Goal: Transaction & Acquisition: Purchase product/service

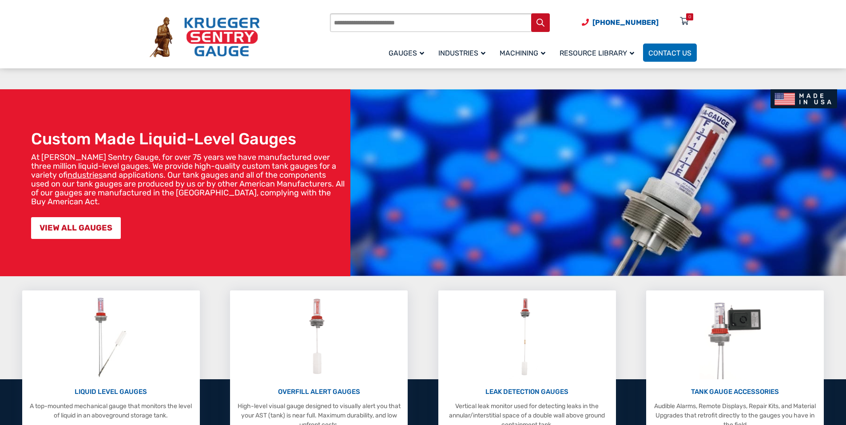
scroll to position [89, 0]
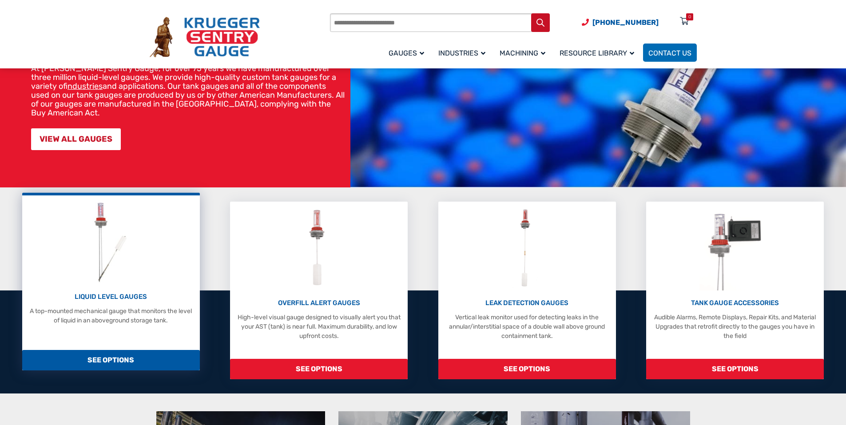
click at [152, 246] on div "LIQUID LEVEL GAUGES A top-mounted mechanical gauge that monitors the level of l…" at bounding box center [111, 262] width 169 height 125
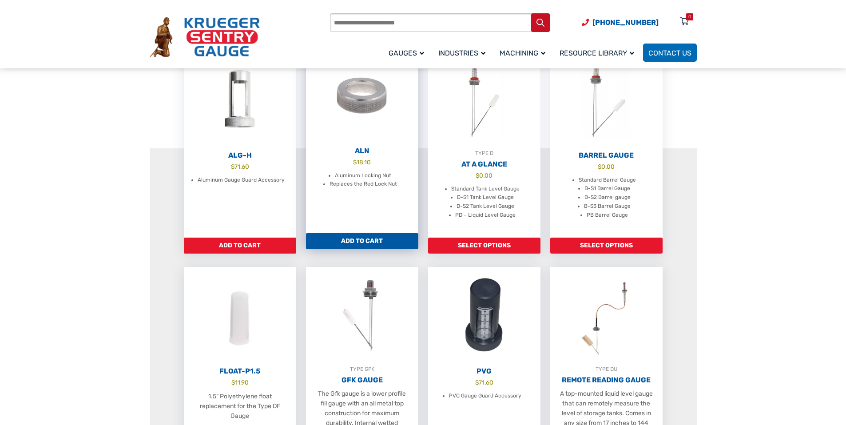
scroll to position [311, 0]
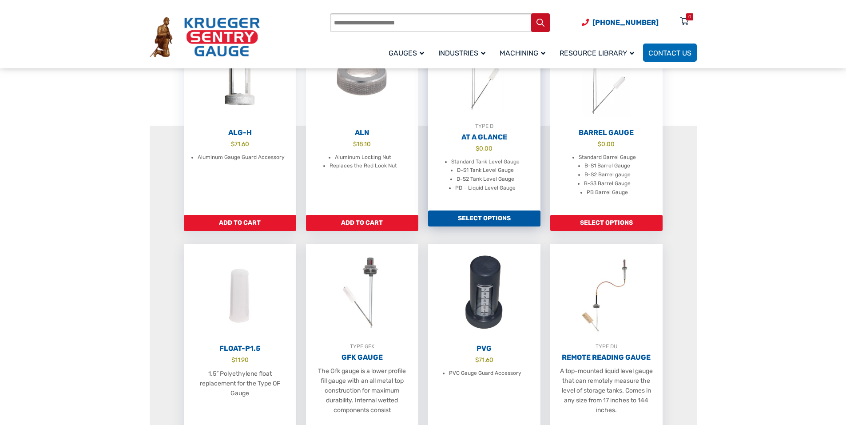
click at [487, 226] on link "Select options" at bounding box center [484, 219] width 112 height 16
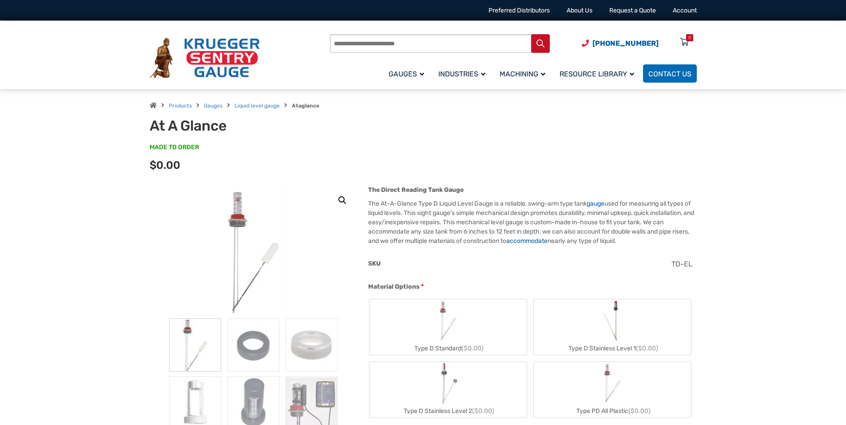
scroll to position [89, 0]
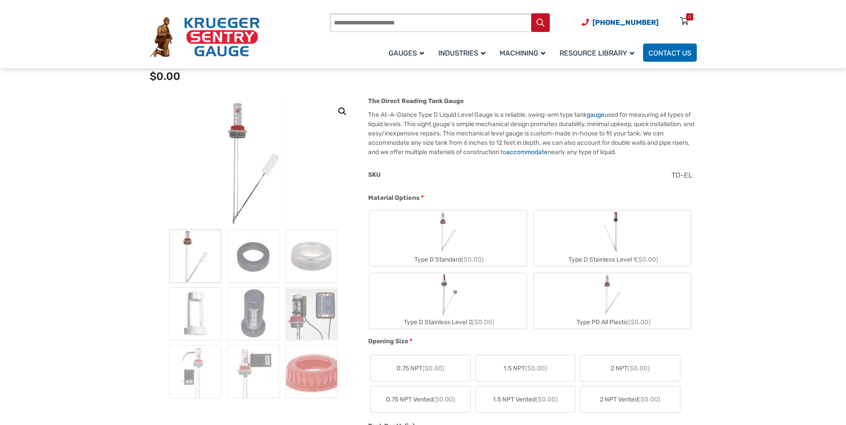
click at [580, 256] on div "Type D Stainless Level 1 ($0.00)" at bounding box center [612, 259] width 157 height 13
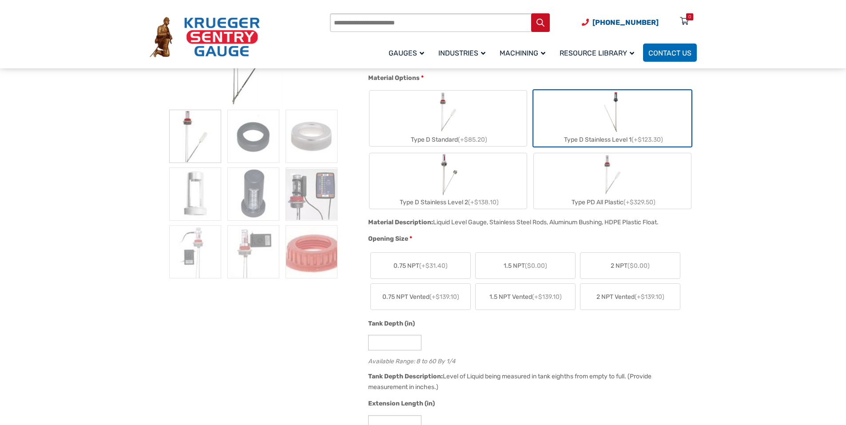
scroll to position [222, 0]
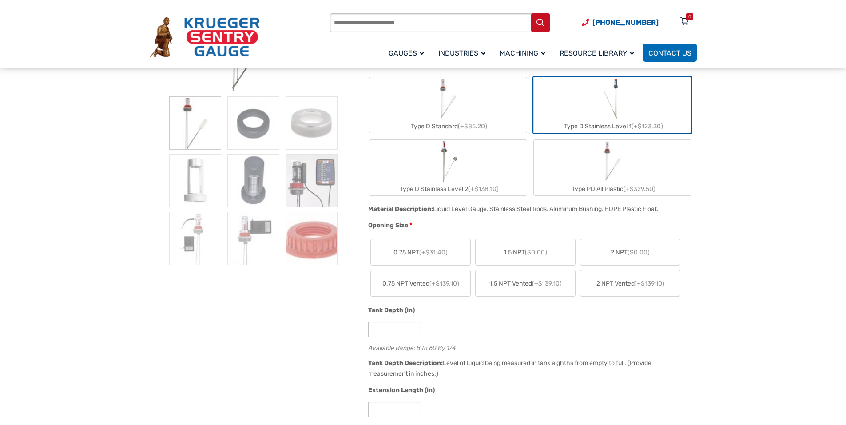
click at [611, 280] on span "2 NPT Vented (+$139.10)" at bounding box center [630, 283] width 68 height 9
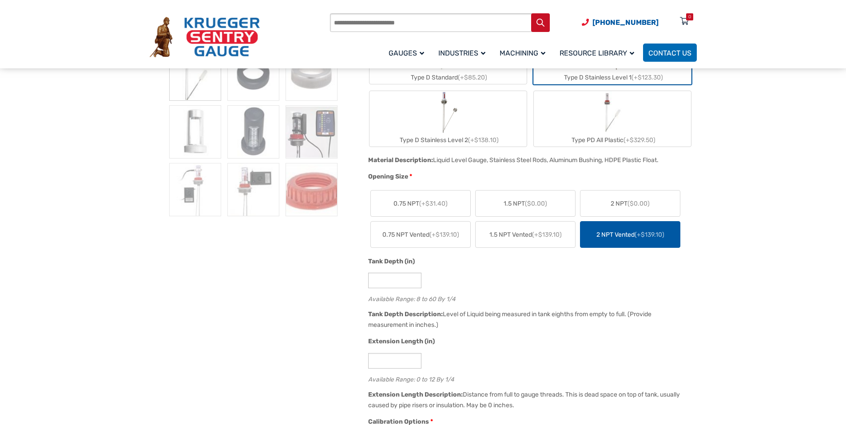
scroll to position [311, 0]
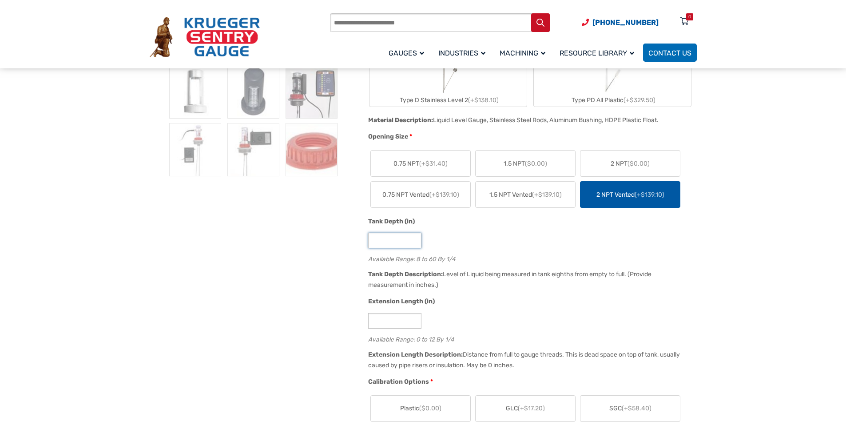
click at [371, 242] on input "*" at bounding box center [394, 241] width 53 height 16
type input "**"
click at [454, 245] on div "**" at bounding box center [530, 241] width 324 height 16
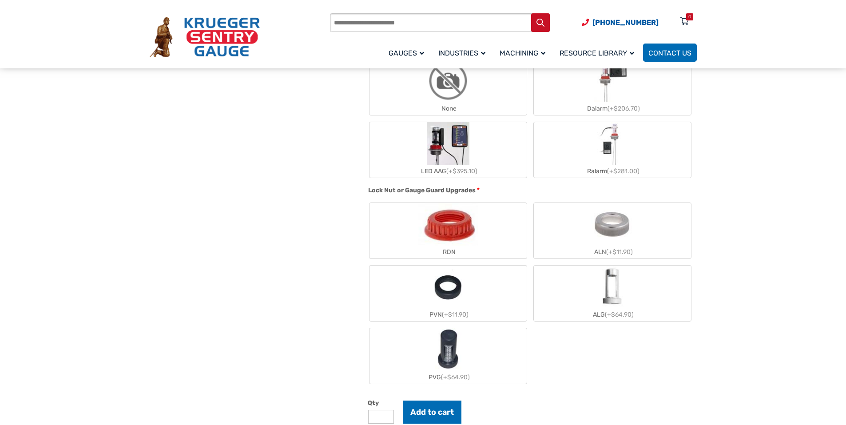
scroll to position [711, 0]
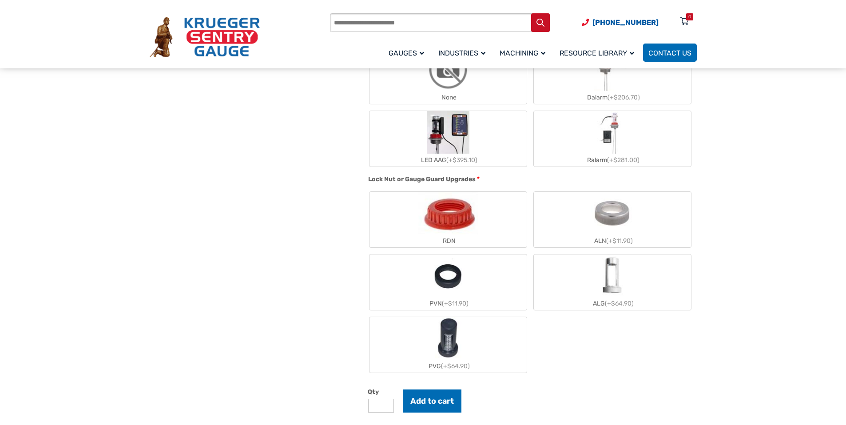
click at [436, 217] on img "RDN" at bounding box center [448, 213] width 60 height 43
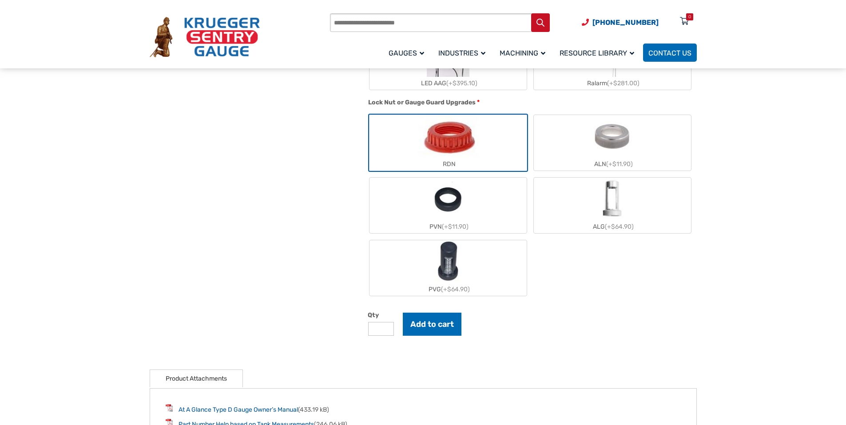
scroll to position [799, 0]
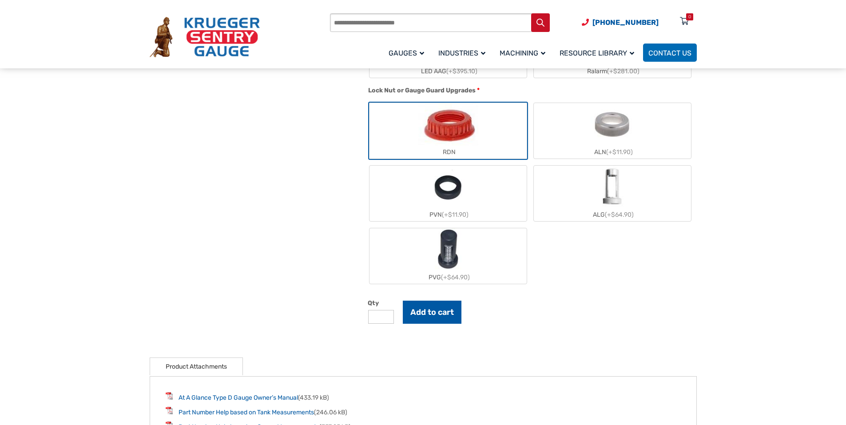
click at [437, 322] on button "Add to cart" at bounding box center [432, 312] width 59 height 23
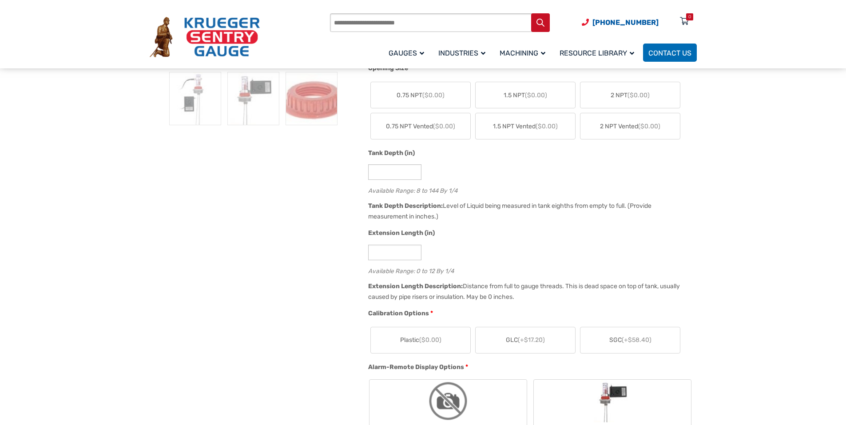
scroll to position [355, 0]
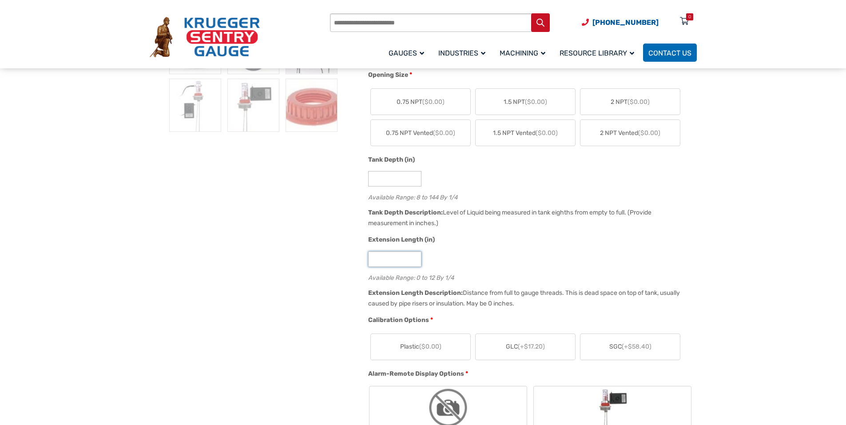
click at [385, 258] on input "*" at bounding box center [394, 259] width 53 height 16
type input "**"
click at [413, 258] on input "**" at bounding box center [394, 259] width 53 height 16
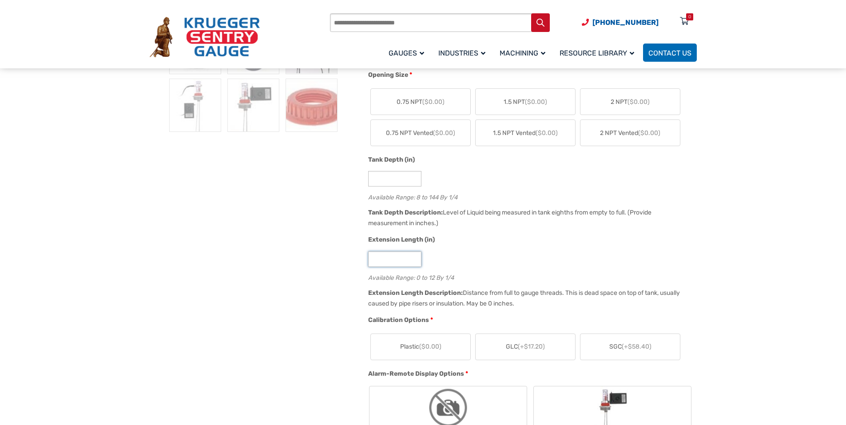
click at [413, 258] on input "**" at bounding box center [394, 259] width 53 height 16
click at [633, 142] on label "2 NPT Vented ($0.00)" at bounding box center [629, 133] width 99 height 26
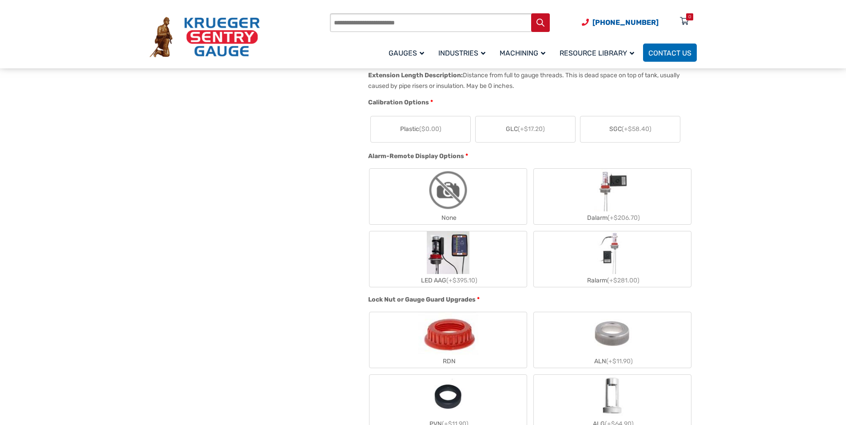
scroll to position [577, 0]
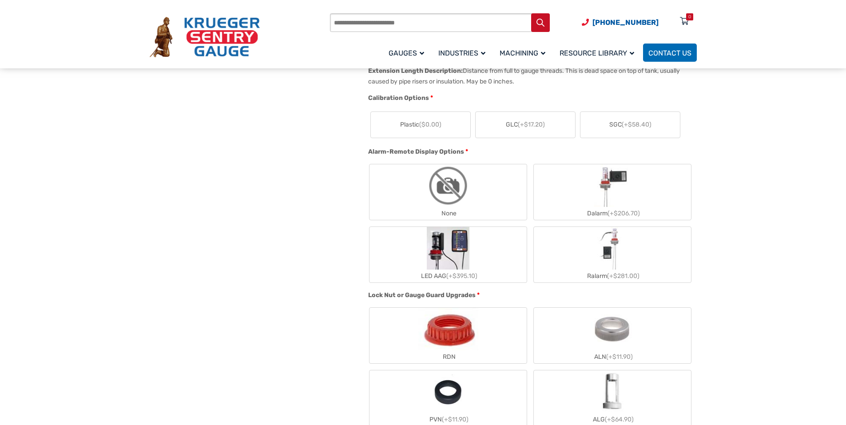
click at [495, 334] on label "RDN" at bounding box center [448, 336] width 157 height 56
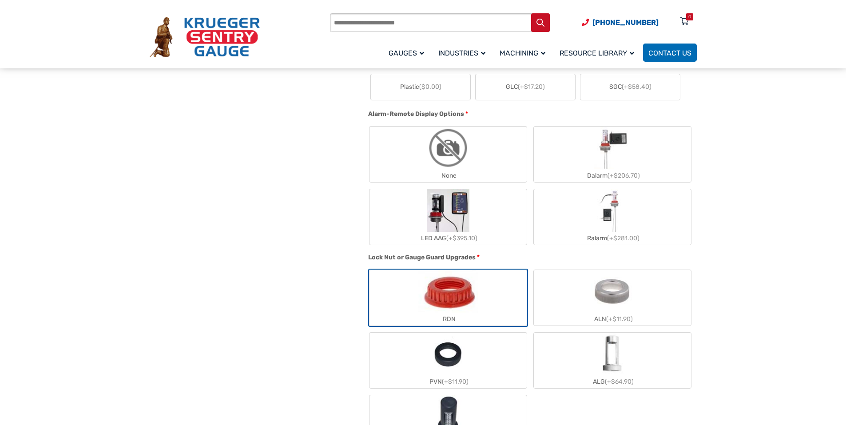
scroll to position [666, 0]
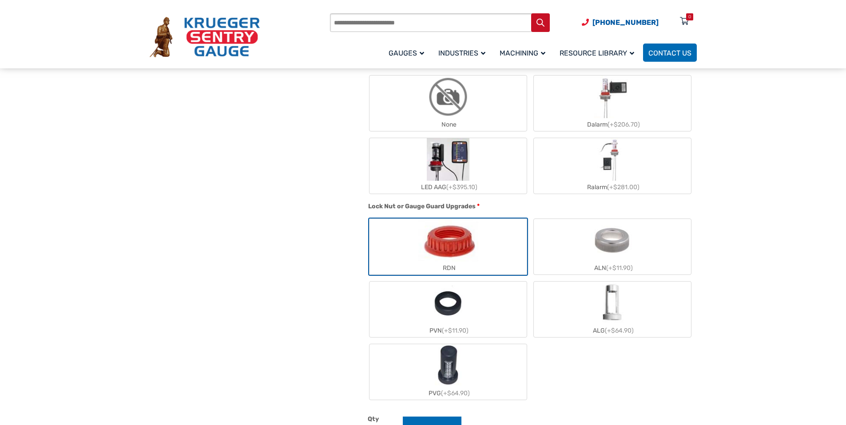
click at [466, 112] on img "None" at bounding box center [448, 96] width 43 height 43
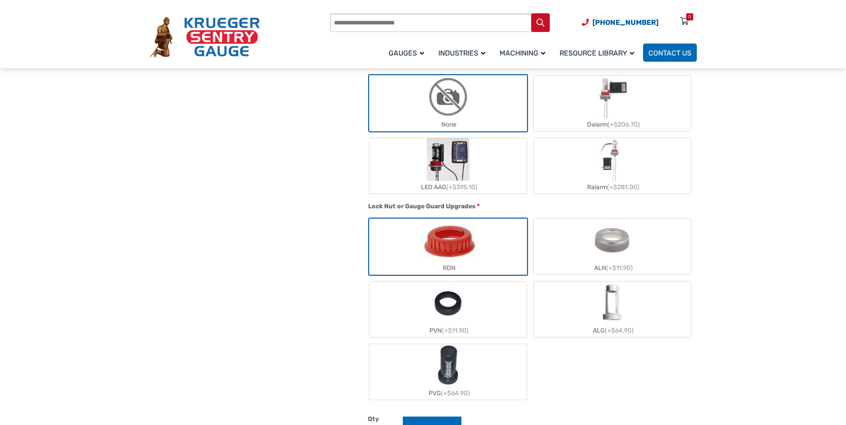
scroll to position [799, 0]
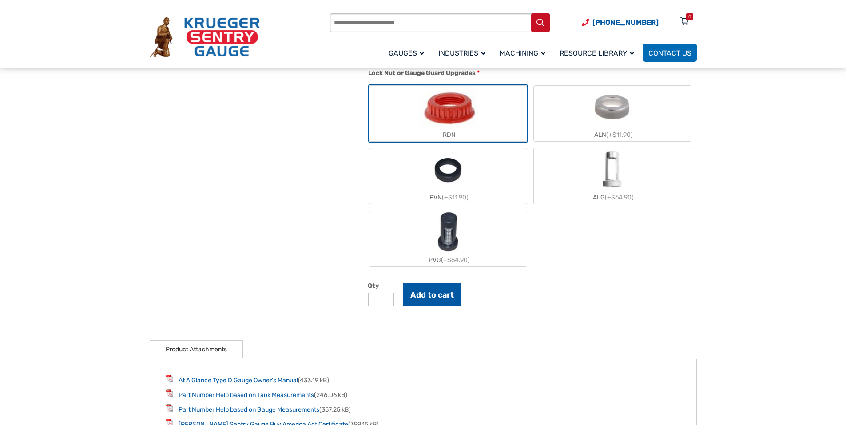
click at [443, 292] on button "Add to cart" at bounding box center [432, 294] width 59 height 23
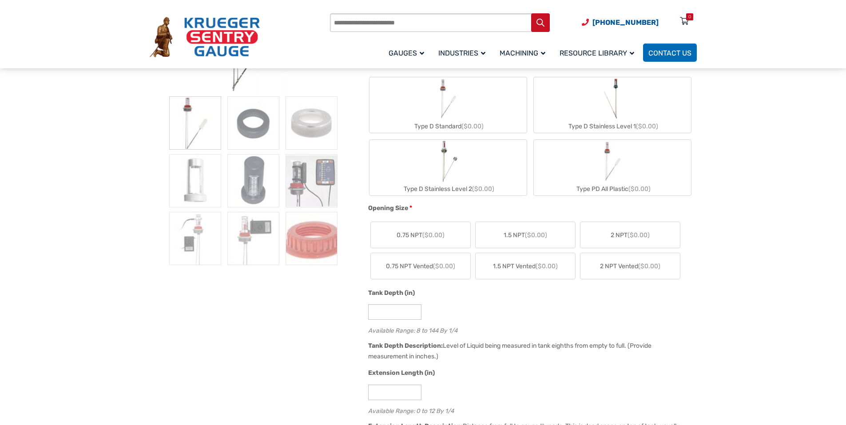
scroll to position [178, 0]
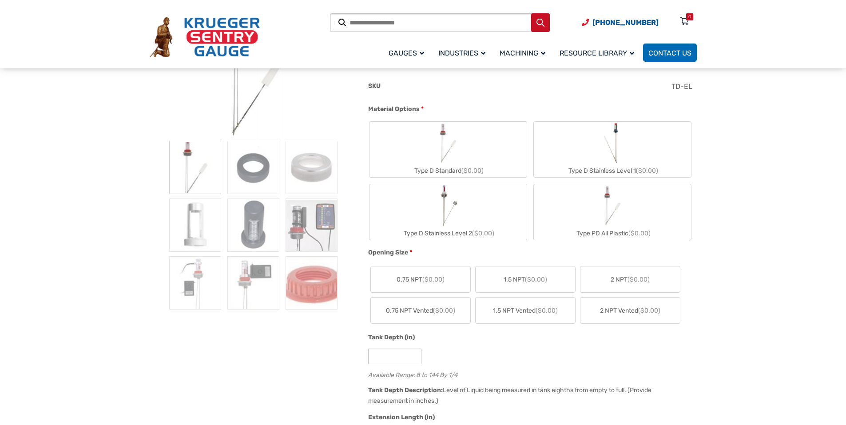
click at [657, 156] on label "Type D Stainless Level 1 ($0.00)" at bounding box center [612, 150] width 157 height 56
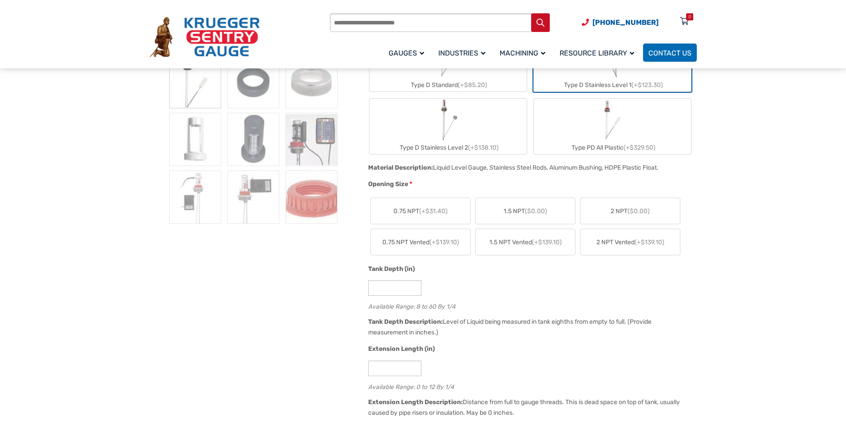
scroll to position [266, 0]
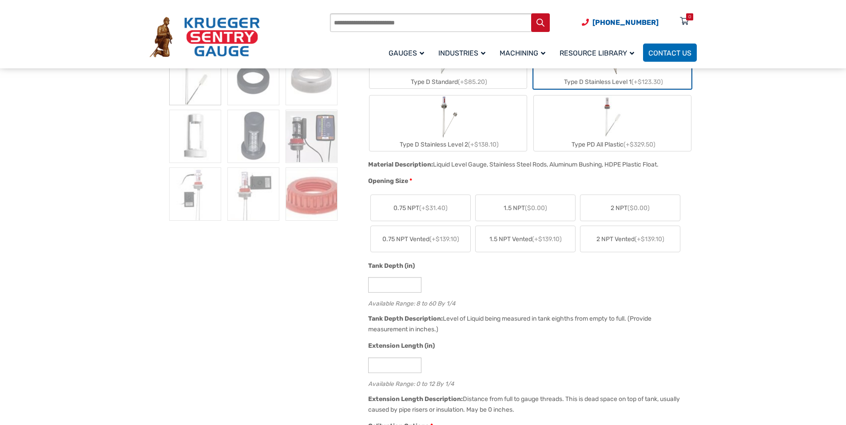
click at [651, 209] on label "2 NPT ($0.00)" at bounding box center [629, 208] width 99 height 26
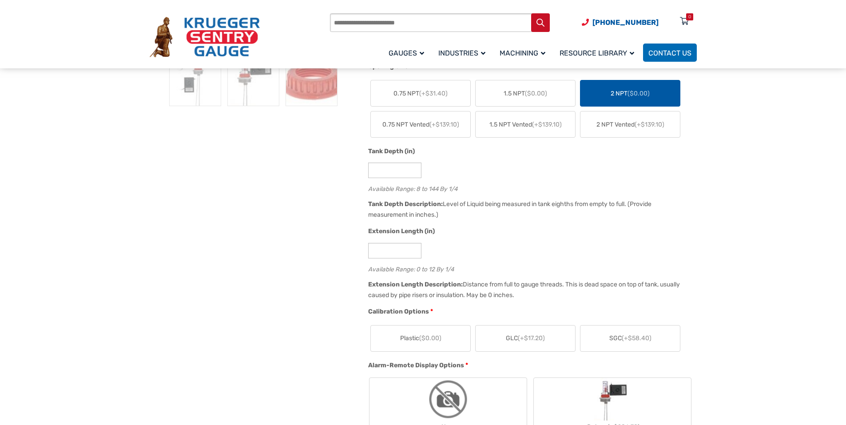
scroll to position [400, 0]
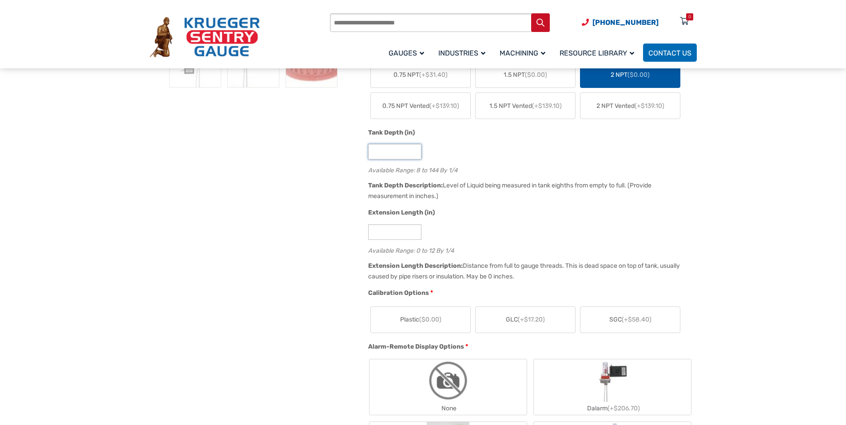
click at [371, 151] on input "*" at bounding box center [394, 152] width 53 height 16
type input "**"
click at [476, 175] on div "Tank Depth (in) ** Available Range: 8 to 144 By 1/4" at bounding box center [530, 154] width 328 height 52
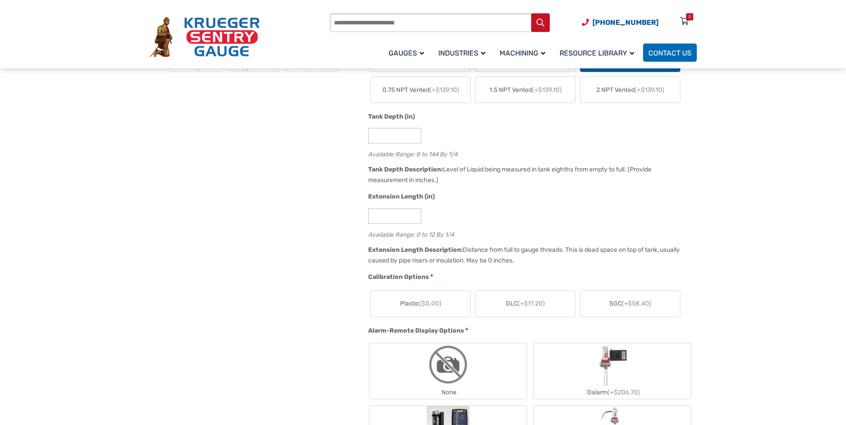
scroll to position [444, 0]
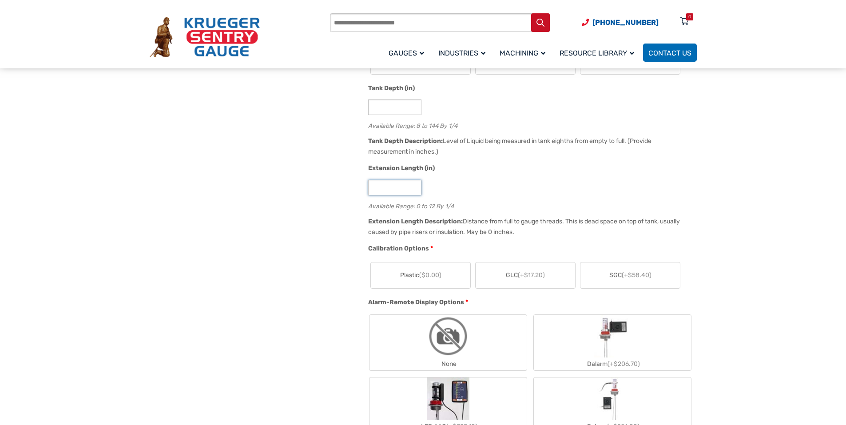
click at [374, 191] on input "*" at bounding box center [394, 188] width 53 height 16
type input "*"
click at [486, 207] on div "Available Range: 0 to 12 By 1/4" at bounding box center [530, 205] width 324 height 8
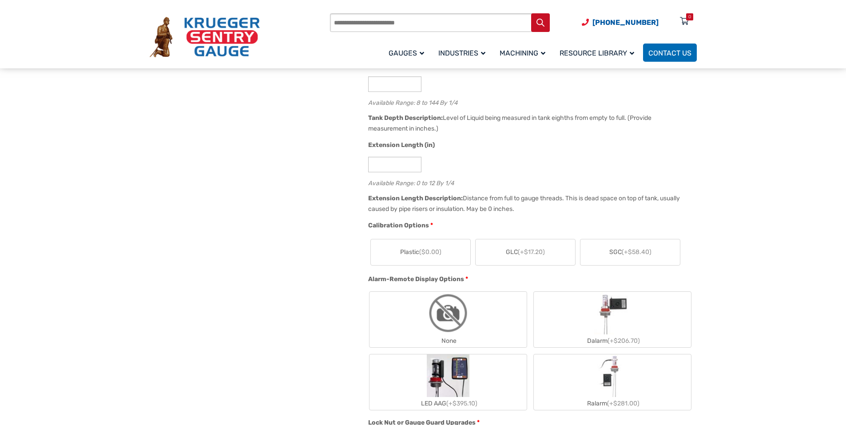
scroll to position [533, 0]
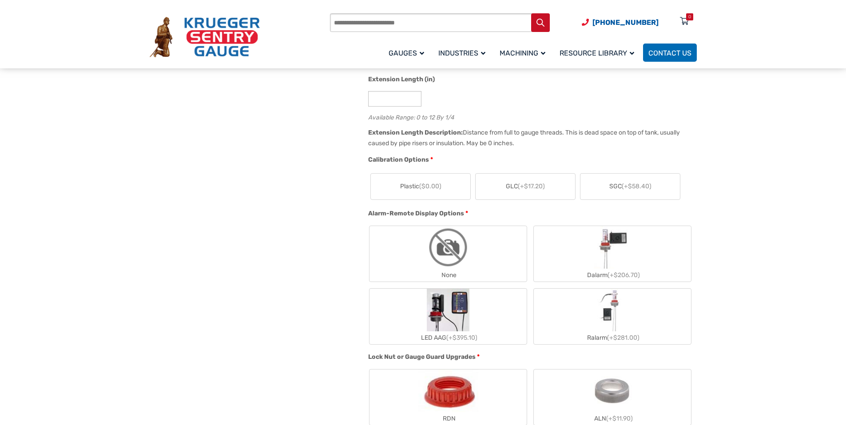
click at [425, 196] on label "Plastic ($0.00)" at bounding box center [420, 187] width 99 height 26
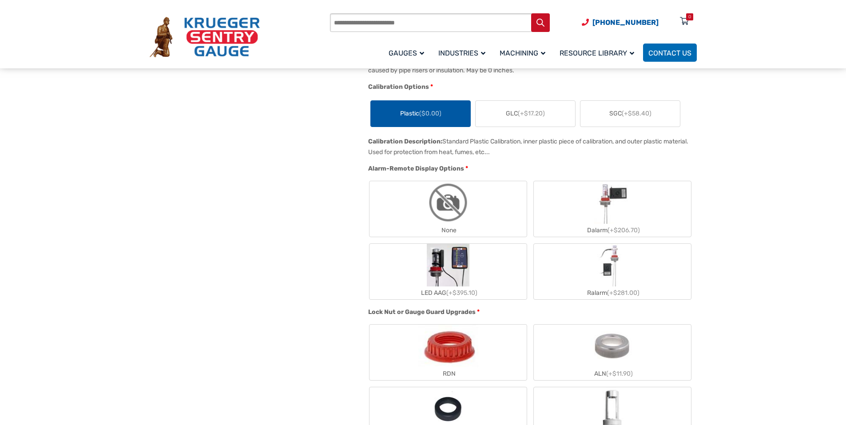
scroll to position [622, 0]
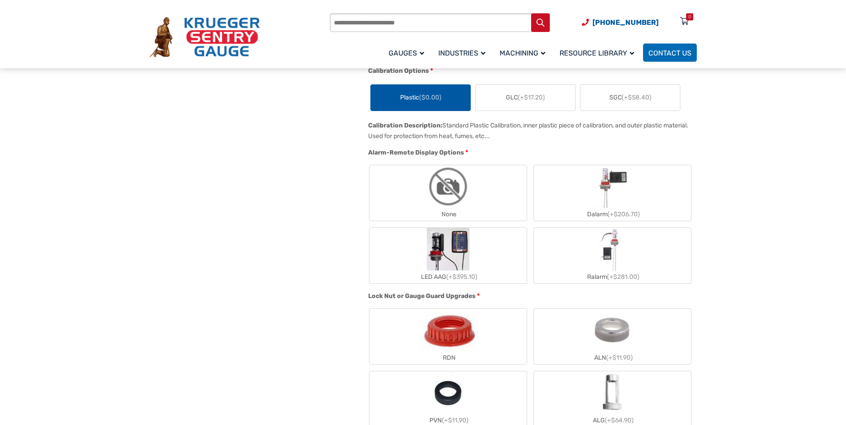
click at [450, 194] on img "None" at bounding box center [448, 186] width 43 height 43
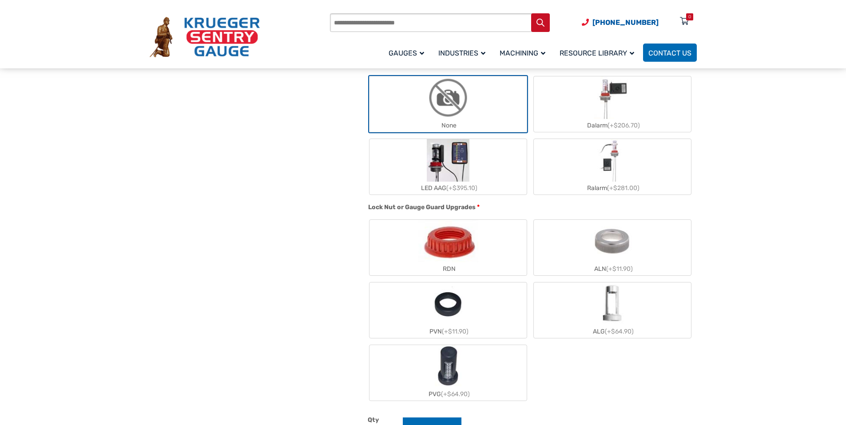
click at [470, 245] on img "RDN" at bounding box center [448, 241] width 60 height 43
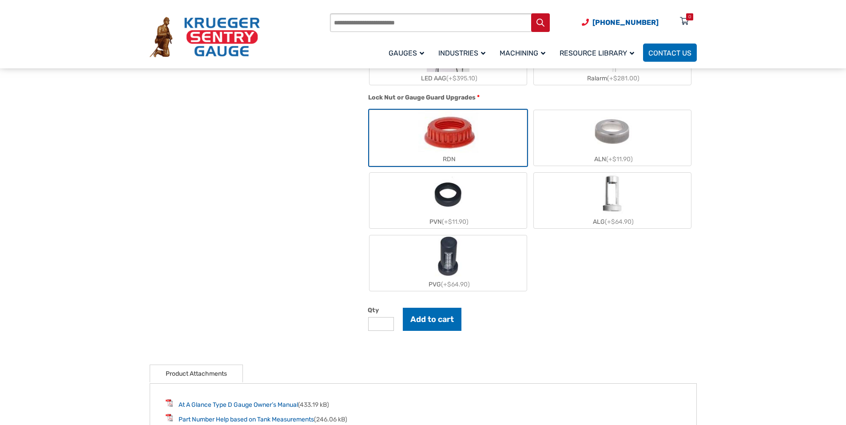
scroll to position [844, 0]
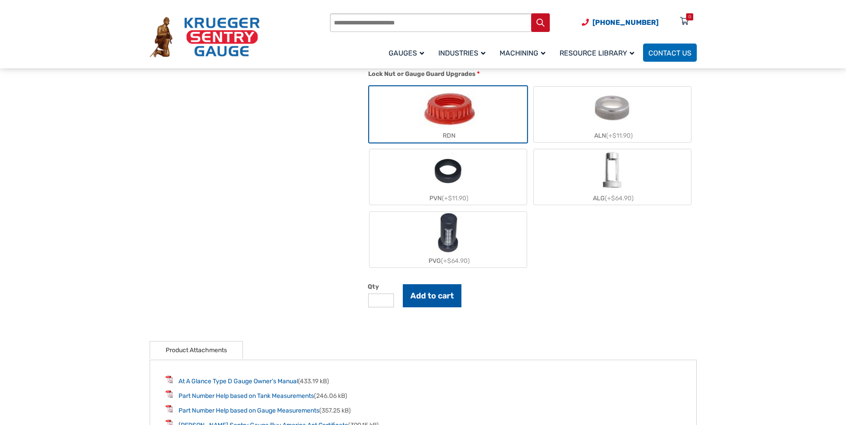
click at [450, 297] on button "Add to cart" at bounding box center [432, 295] width 59 height 23
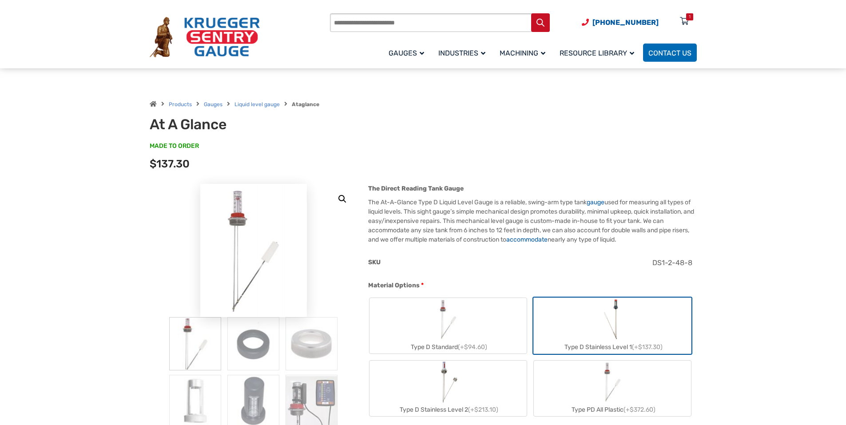
scroll to position [0, 0]
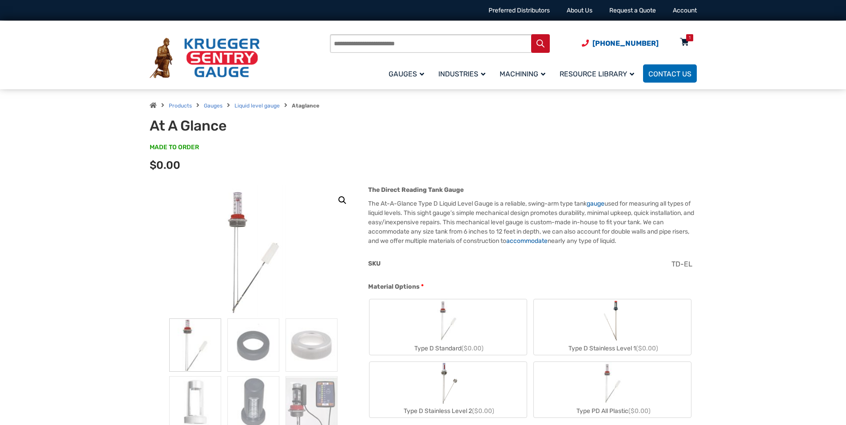
click at [683, 39] on icon at bounding box center [684, 43] width 9 height 14
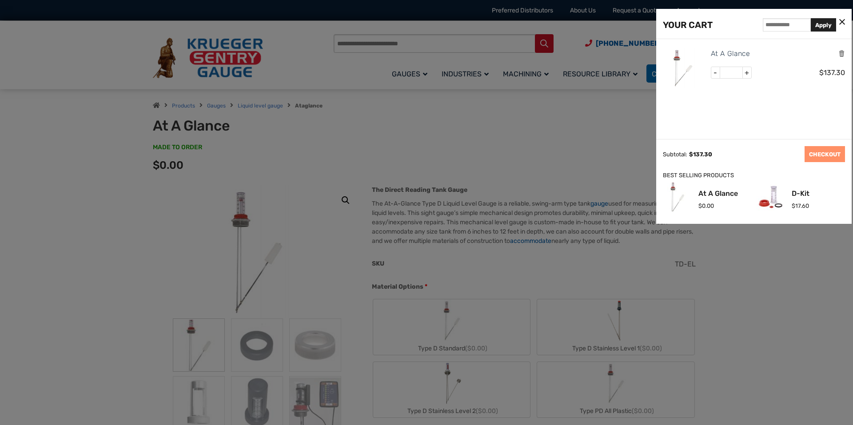
click at [841, 20] on icon at bounding box center [842, 22] width 6 height 9
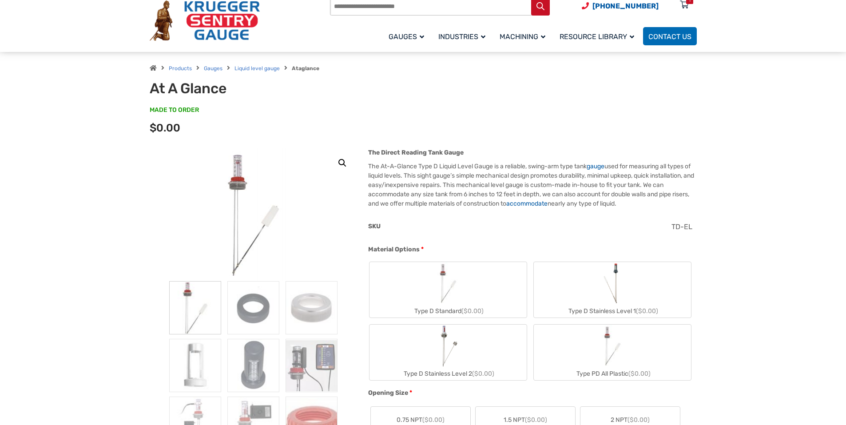
scroll to position [89, 0]
